Goal: Information Seeking & Learning: Check status

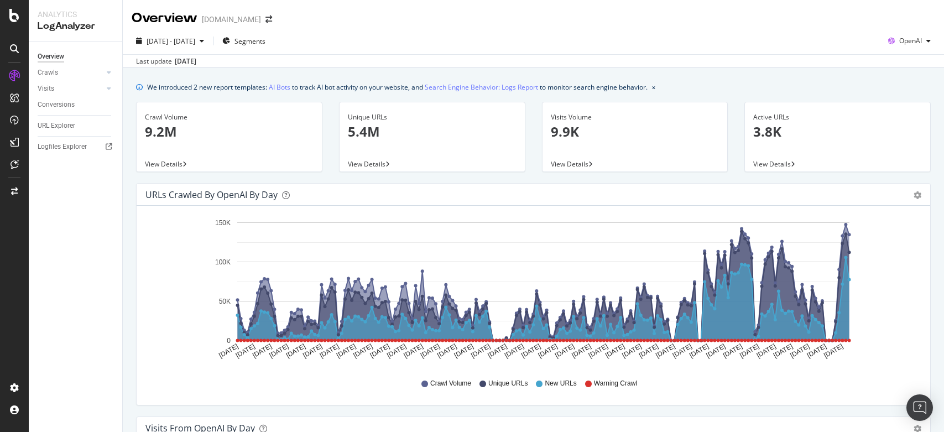
click at [354, 28] on div "2025 Apr. 5th - Oct. 4th Segments OpenAI Last update Oct. 07, 2025" at bounding box center [533, 48] width 821 height 40
